Goal: Information Seeking & Learning: Understand process/instructions

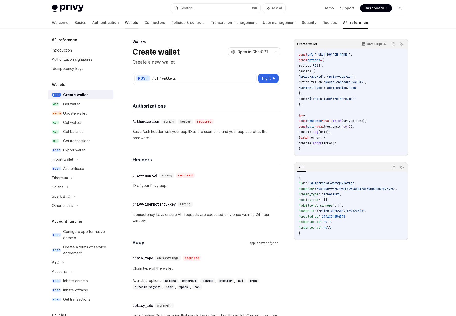
click at [125, 24] on link "Wallets" at bounding box center [131, 22] width 13 height 12
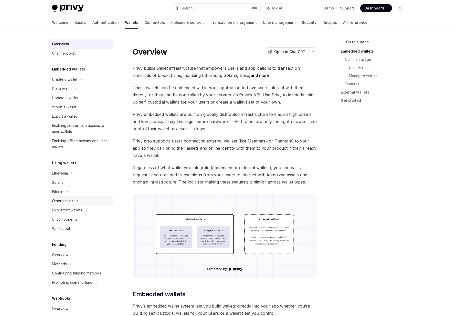
click at [65, 202] on div "Other chains" at bounding box center [62, 201] width 21 height 6
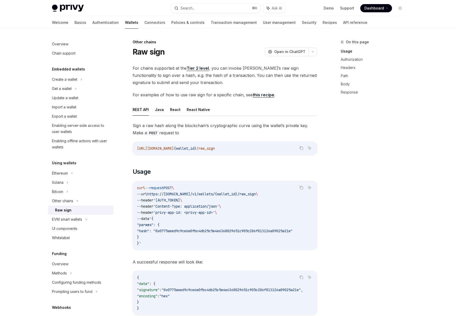
click at [64, 210] on div "Raw sign" at bounding box center [63, 210] width 16 height 6
click at [156, 111] on button "Java" at bounding box center [159, 109] width 9 height 12
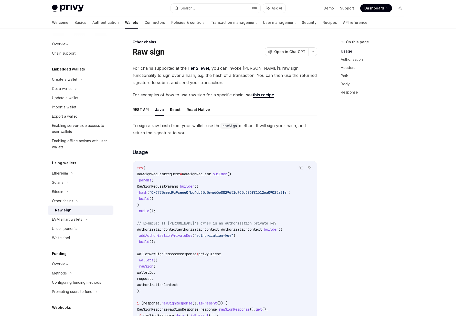
type textarea "*"
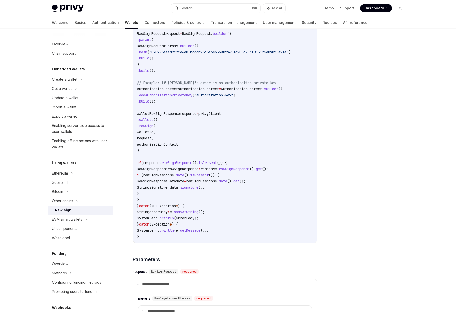
scroll to position [141, 0]
